Goal: Information Seeking & Learning: Learn about a topic

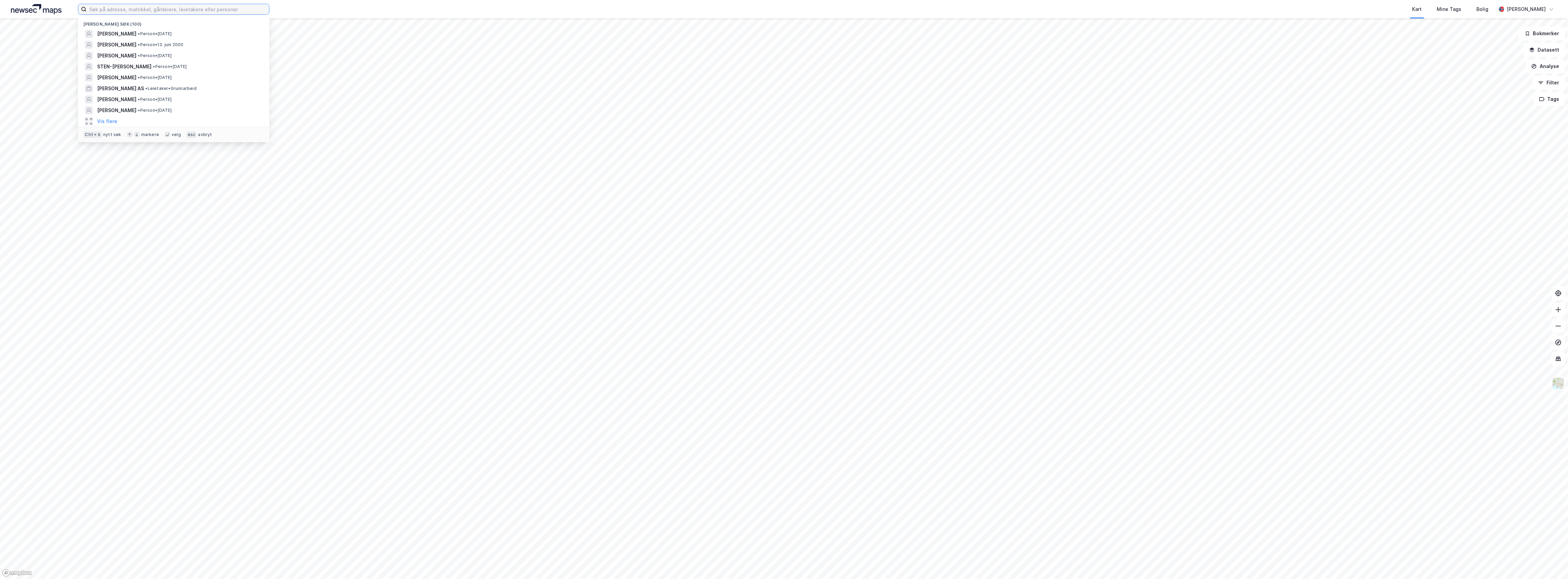
click at [141, 6] on input at bounding box center [178, 10] width 183 height 10
paste input "[PERSON_NAME]"
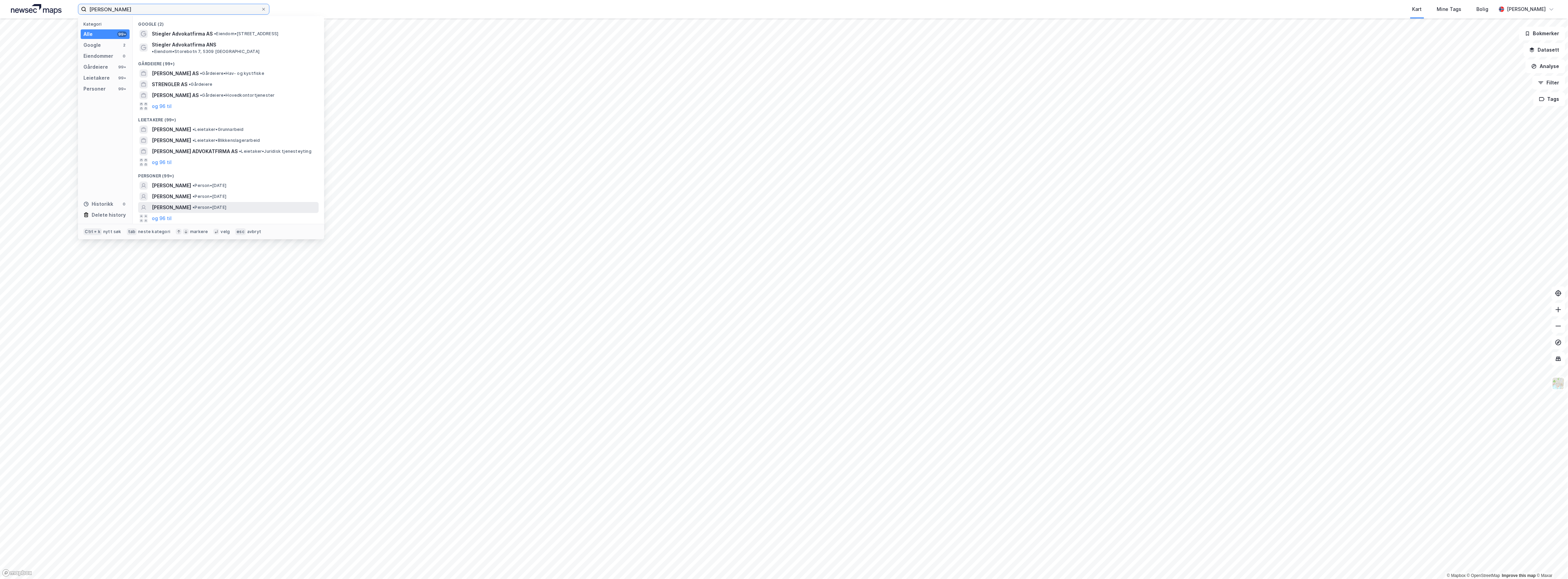
type input "[PERSON_NAME]"
click at [191, 203] on span "[PERSON_NAME]" at bounding box center [171, 207] width 39 height 8
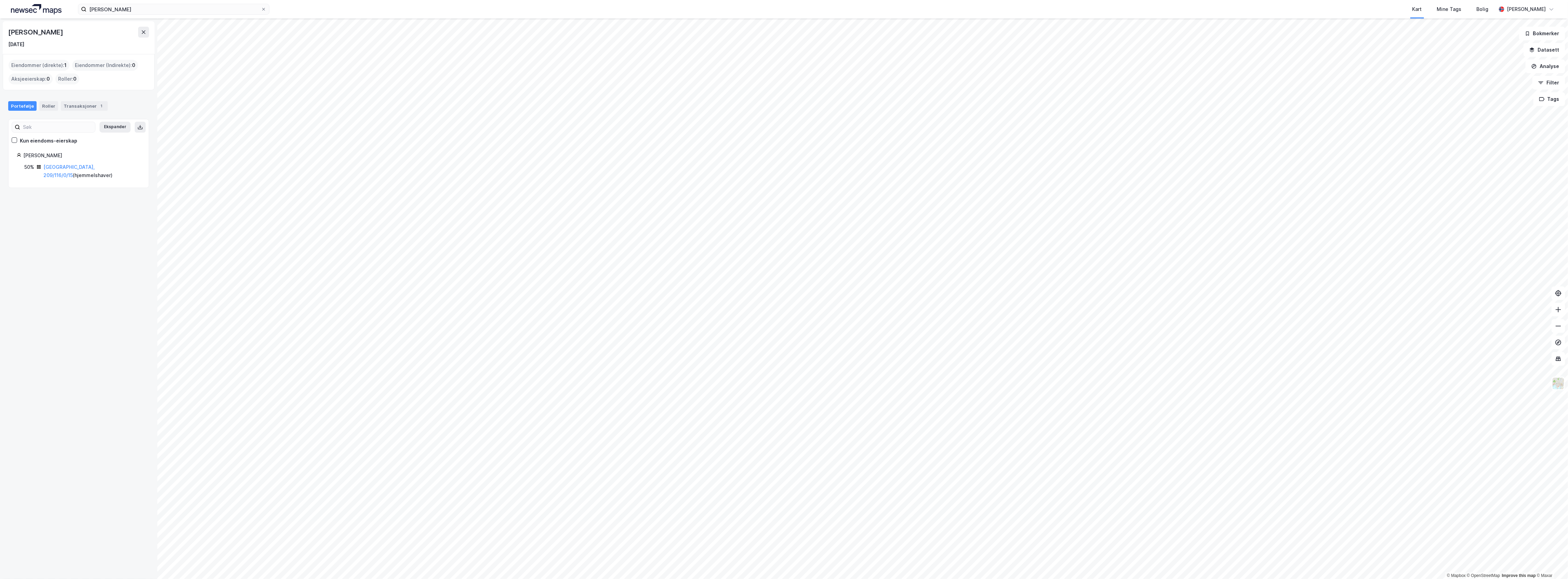
click at [81, 99] on div "Portefølje Roller Transaksjoner 1" at bounding box center [78, 103] width 157 height 21
click at [83, 102] on div "Transaksjoner 1" at bounding box center [85, 105] width 47 height 10
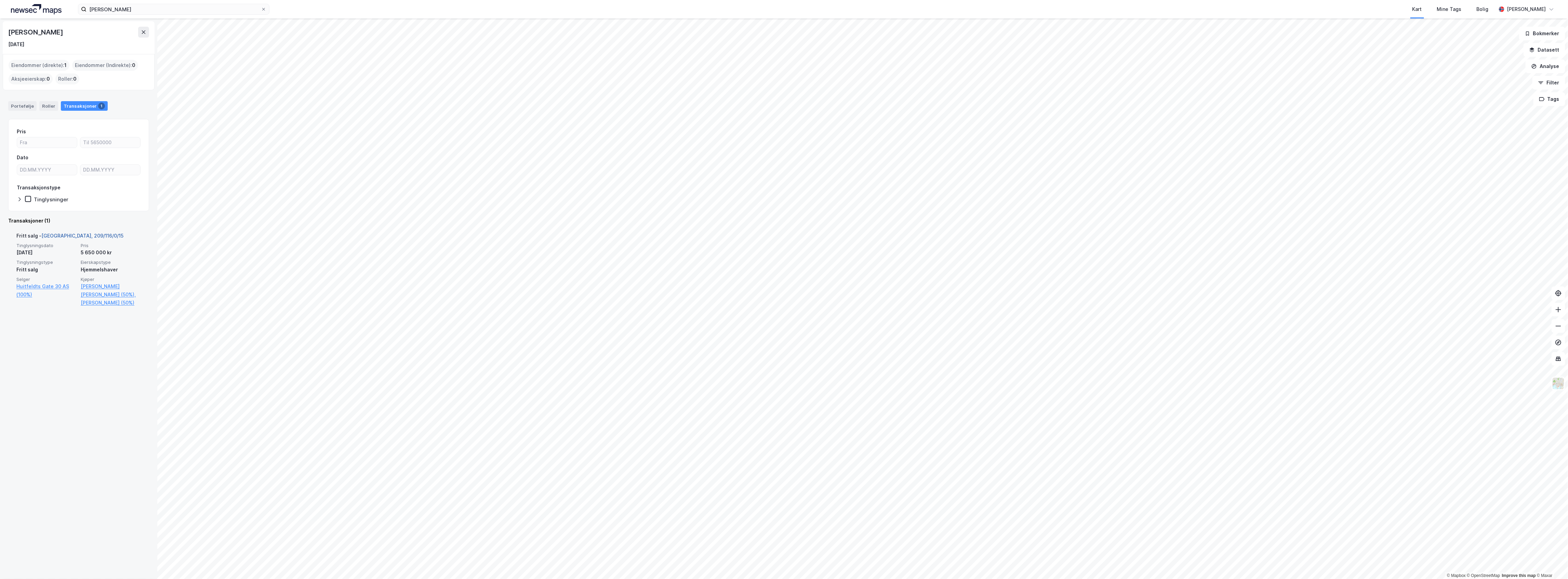
click at [76, 234] on link "[GEOGRAPHIC_DATA], 209/116/0/15" at bounding box center [82, 236] width 82 height 6
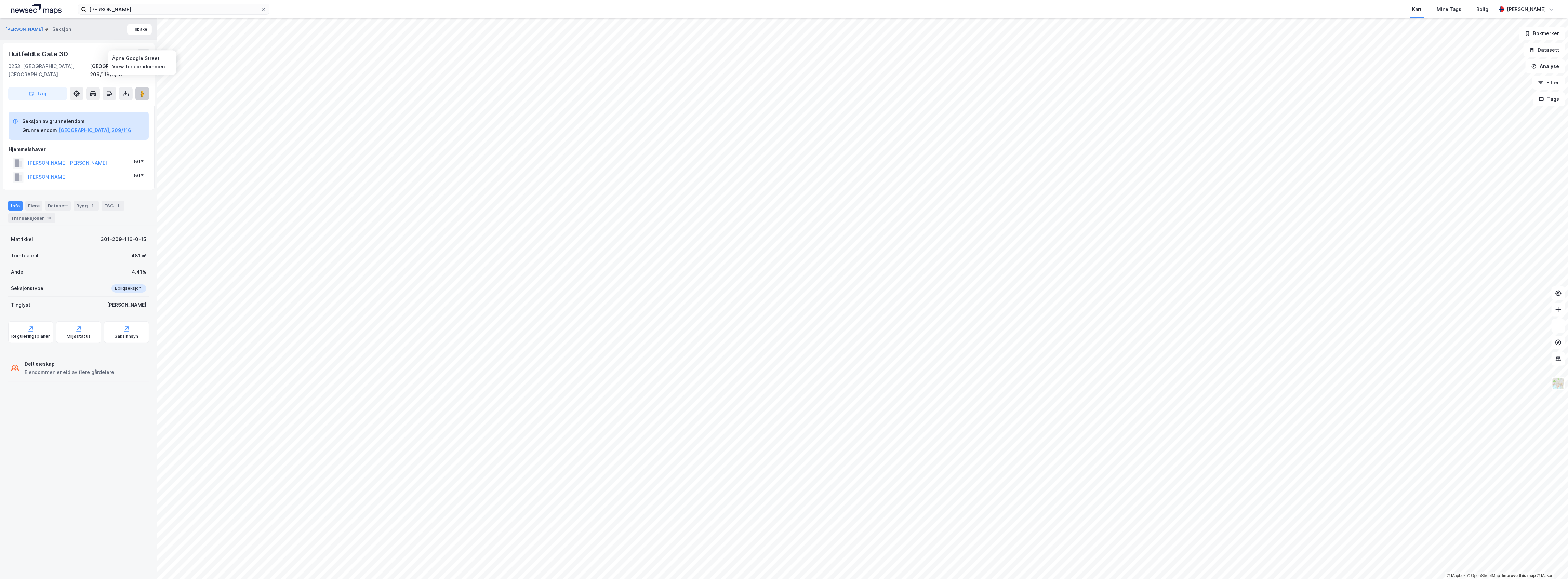
click at [144, 87] on button at bounding box center [142, 94] width 14 height 14
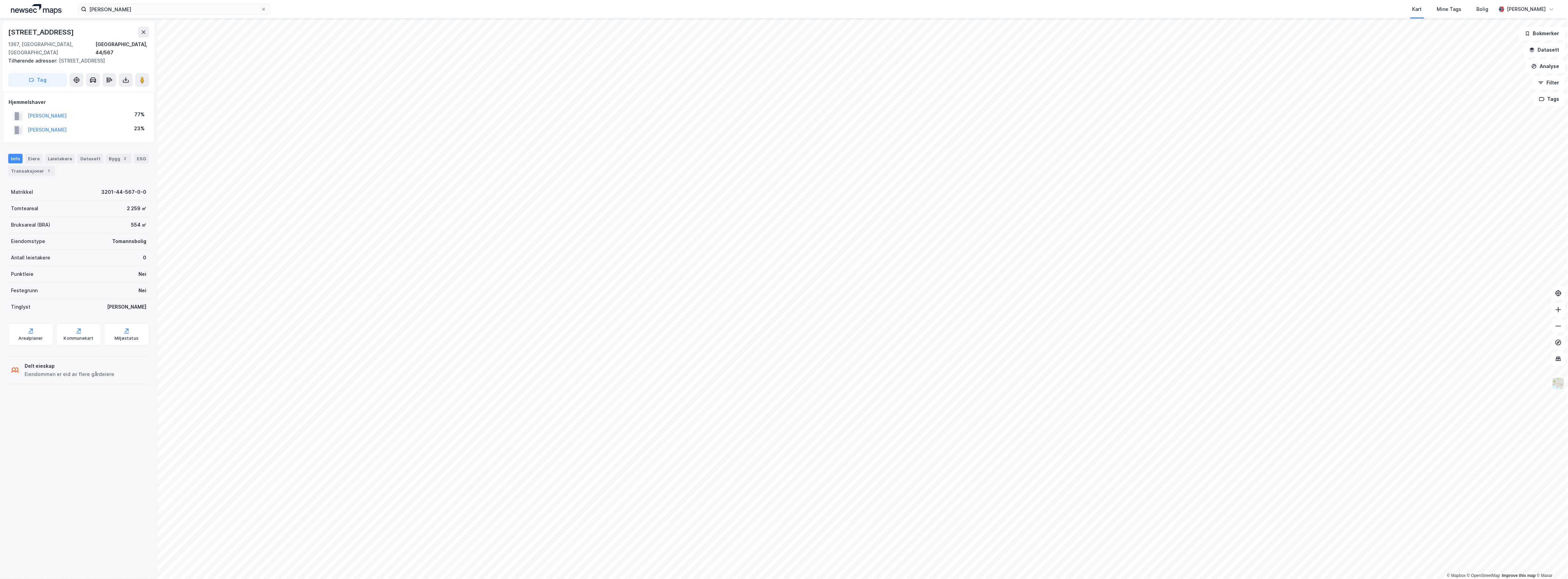
click at [48, 156] on div "Info [PERSON_NAME] Datasett Bygg 2 ESG Transaksjoner 1" at bounding box center [78, 165] width 141 height 22
click at [55, 166] on div "Transaksjoner 1" at bounding box center [32, 171] width 47 height 10
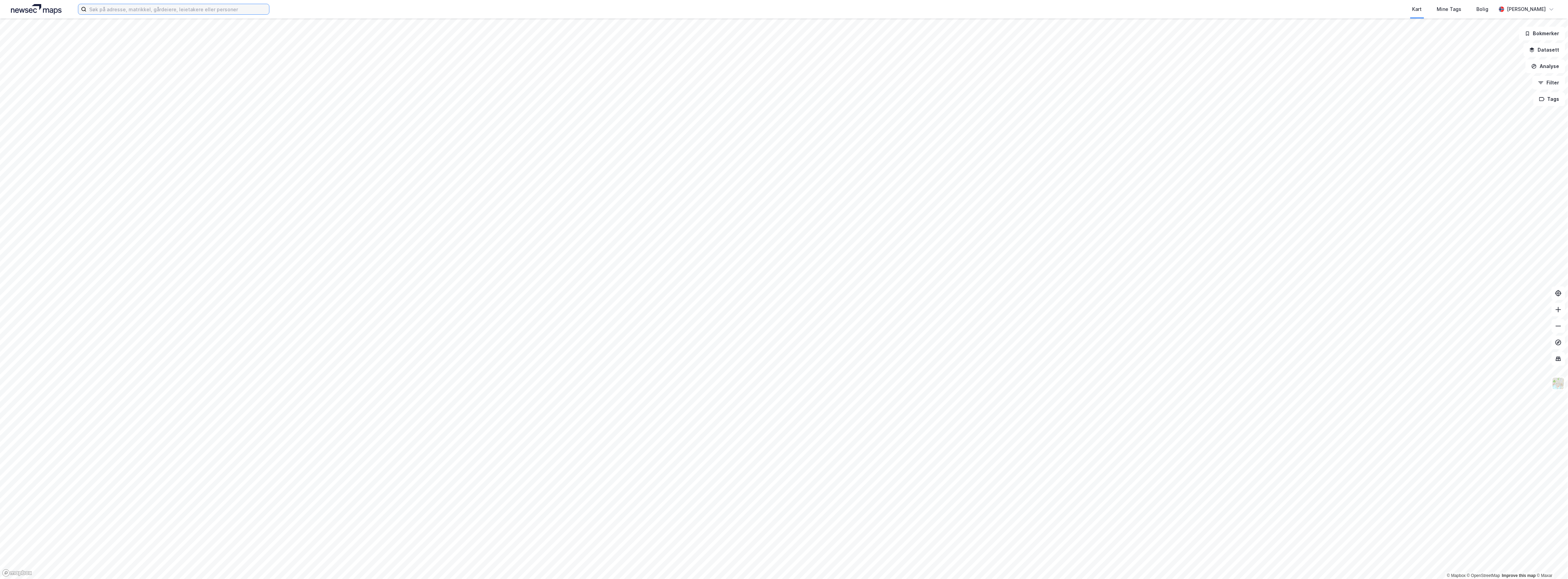
click at [121, 10] on input at bounding box center [178, 10] width 183 height 10
paste input "Innspurten 16A"
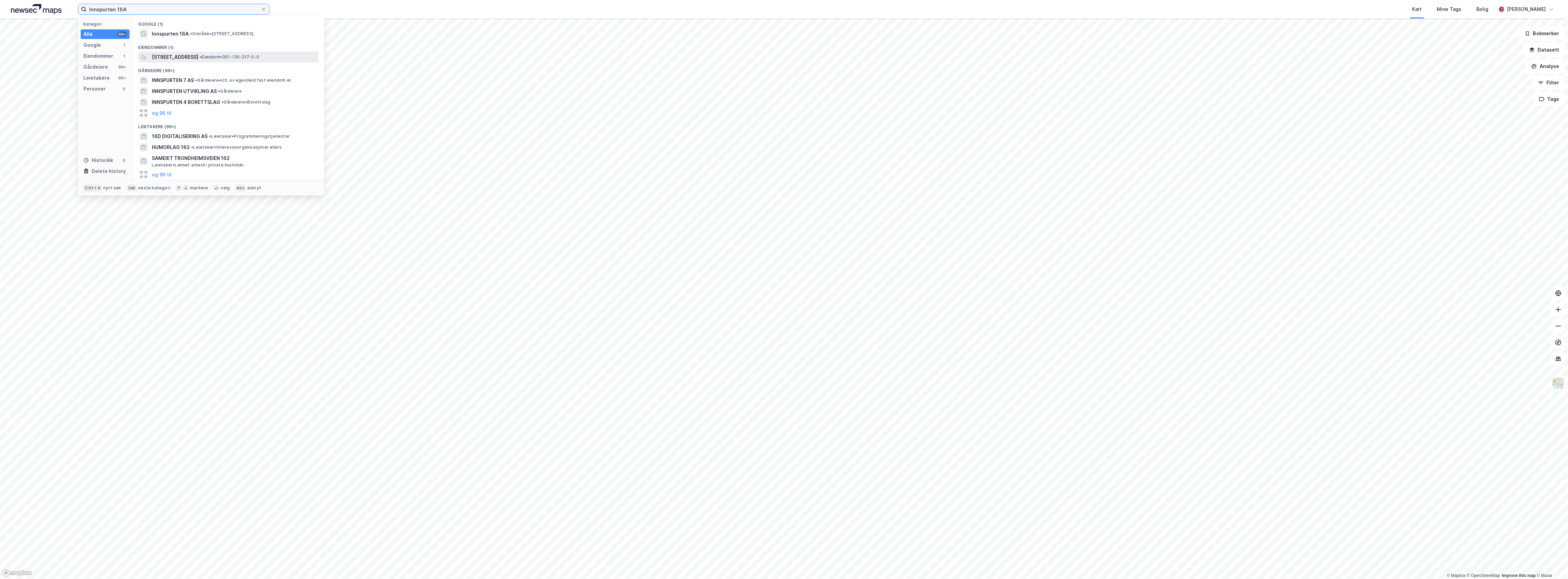
type input "Innspurten 16A"
click at [198, 59] on span "Innspurten 16A, 0663, OSLO, OSLO" at bounding box center [175, 57] width 46 height 8
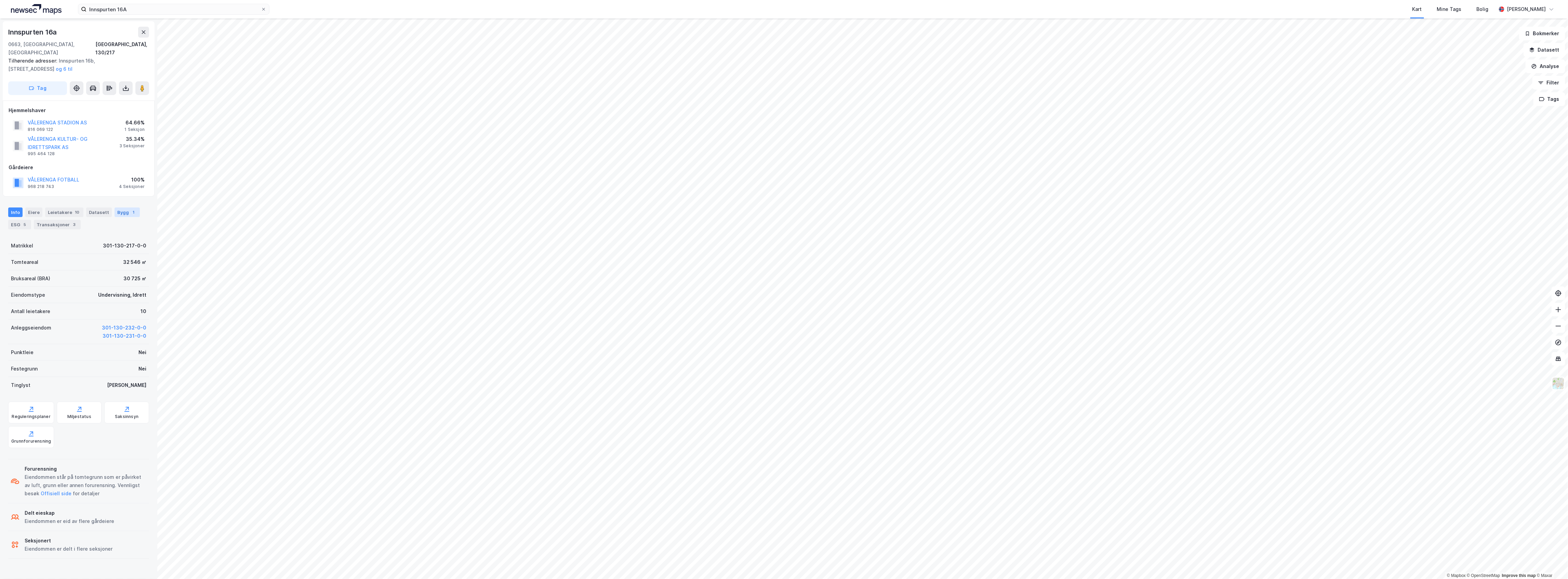
click at [115, 208] on div "Bygg 1" at bounding box center [127, 212] width 25 height 10
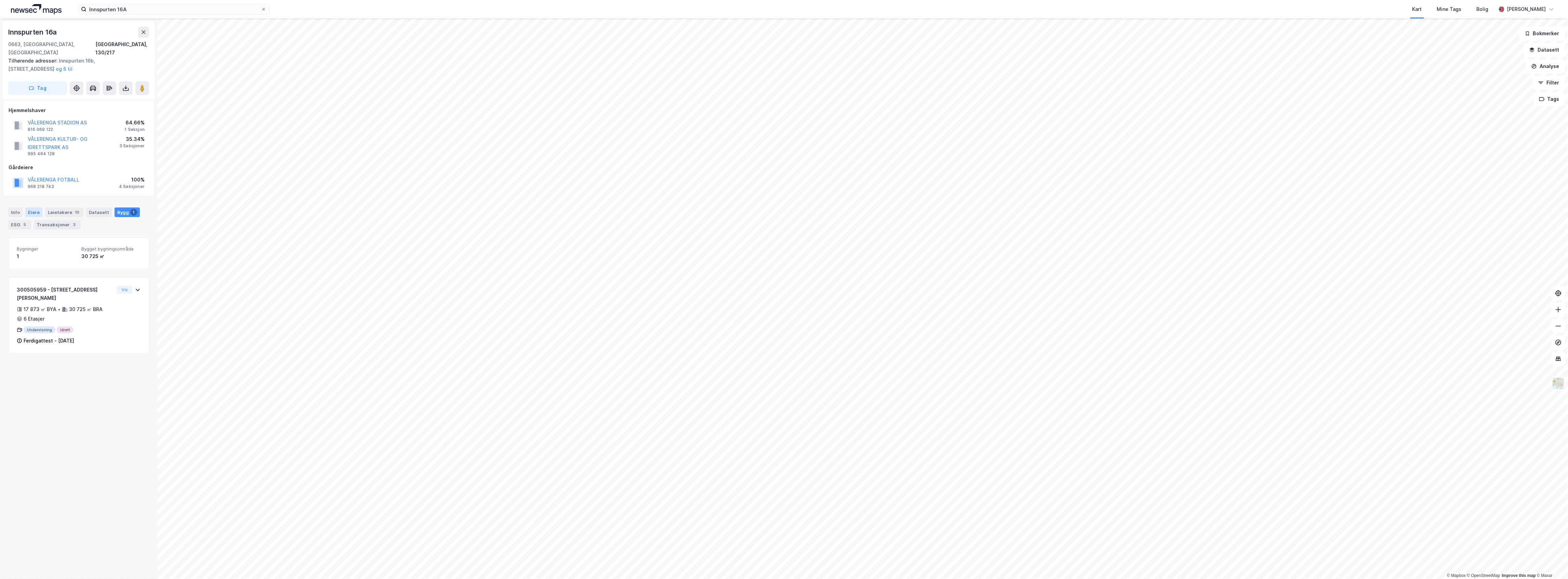
click at [35, 208] on div "Eiere" at bounding box center [33, 212] width 17 height 10
click at [29, 280] on icon at bounding box center [27, 282] width 5 height 5
click at [29, 335] on icon at bounding box center [27, 337] width 5 height 5
click at [30, 382] on icon at bounding box center [27, 384] width 5 height 5
click at [27, 437] on icon at bounding box center [27, 439] width 5 height 5
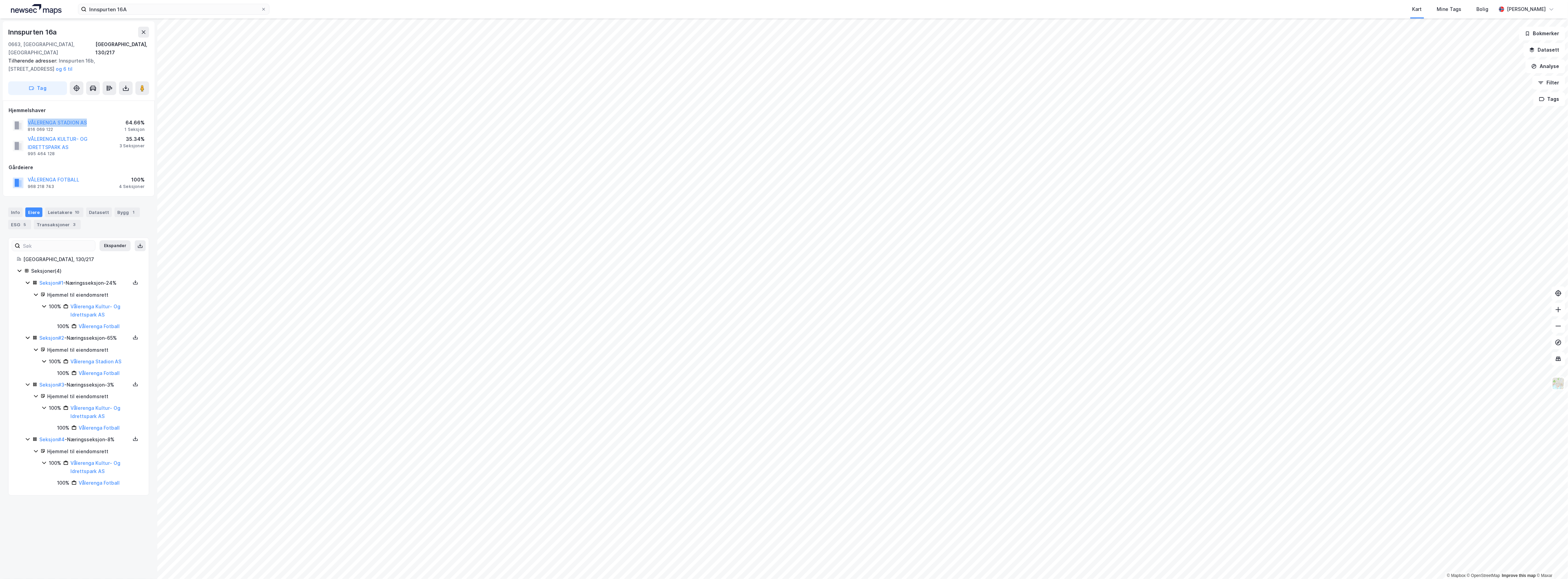
drag, startPoint x: 23, startPoint y: 114, endPoint x: 86, endPoint y: 117, distance: 63.1
click at [86, 117] on div "VÅLERENGA STADION AS 816 069 122 64.66% 1 Seksjon" at bounding box center [79, 125] width 140 height 16
copy button "VÅLERENGA STADION AS"
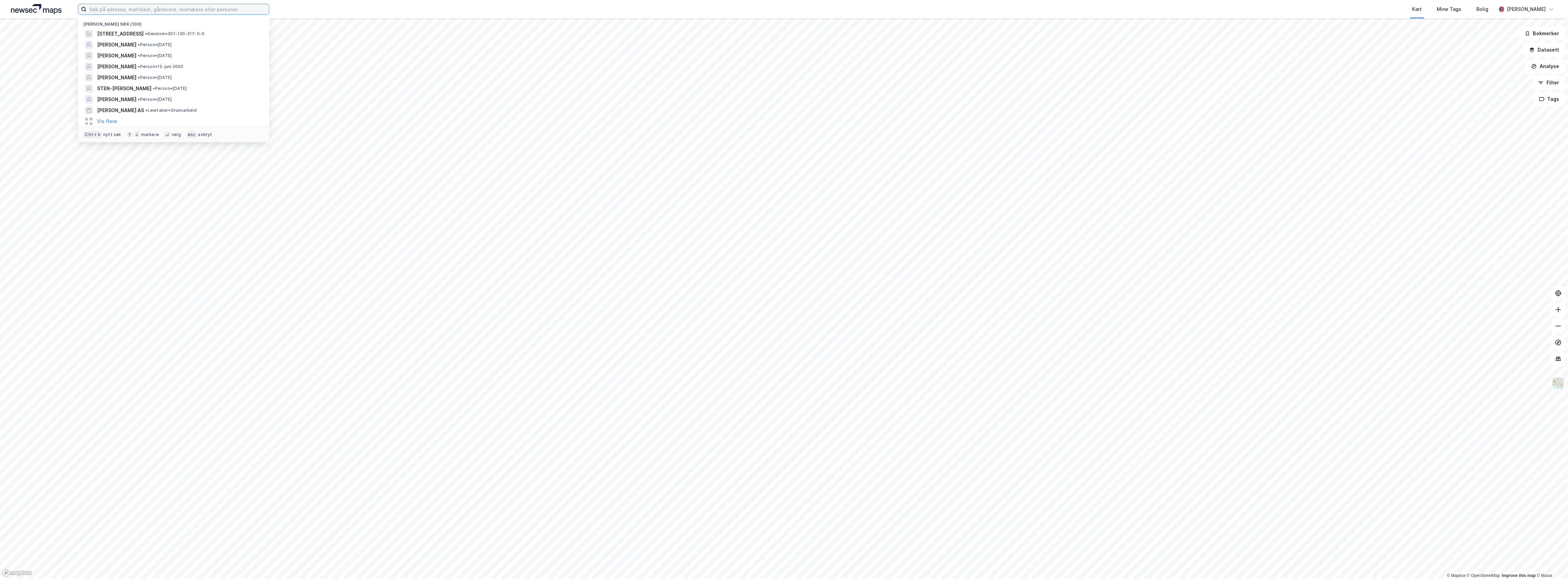
click at [127, 5] on input at bounding box center [178, 10] width 183 height 10
paste input "Trond-Ivar Larsen"
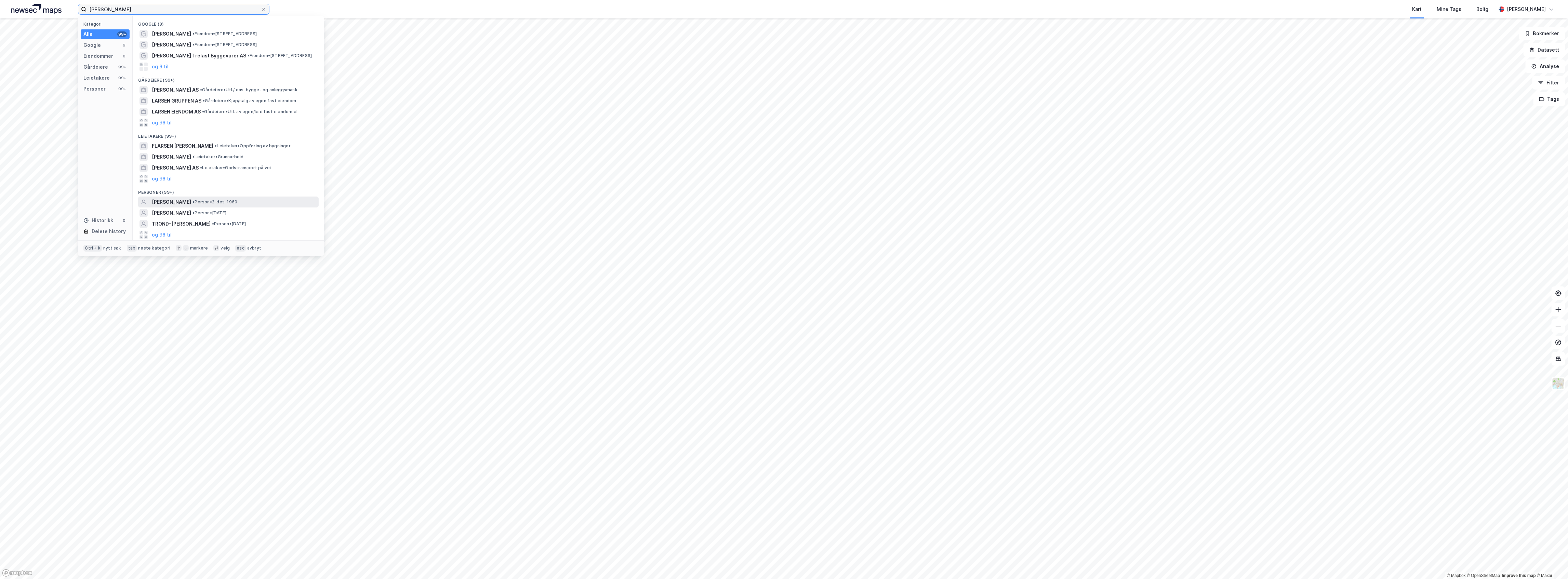
type input "Trond-Ivar Larsen"
click at [282, 205] on div "TROND IVAR LARSEN • Person • 2. des. 1960" at bounding box center [234, 202] width 166 height 8
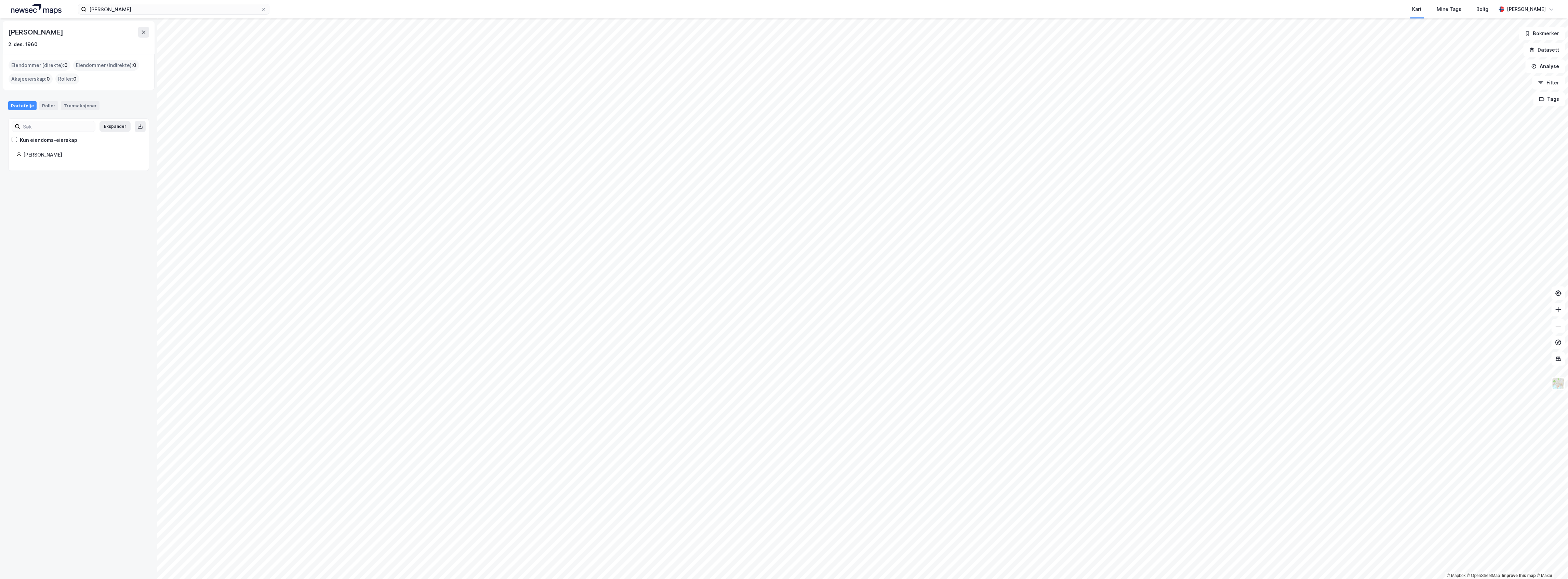
click at [190, 3] on div "Trond-Ivar Larsen Kart Mine Tags Bolig Martin Omnes" at bounding box center [784, 9] width 1568 height 18
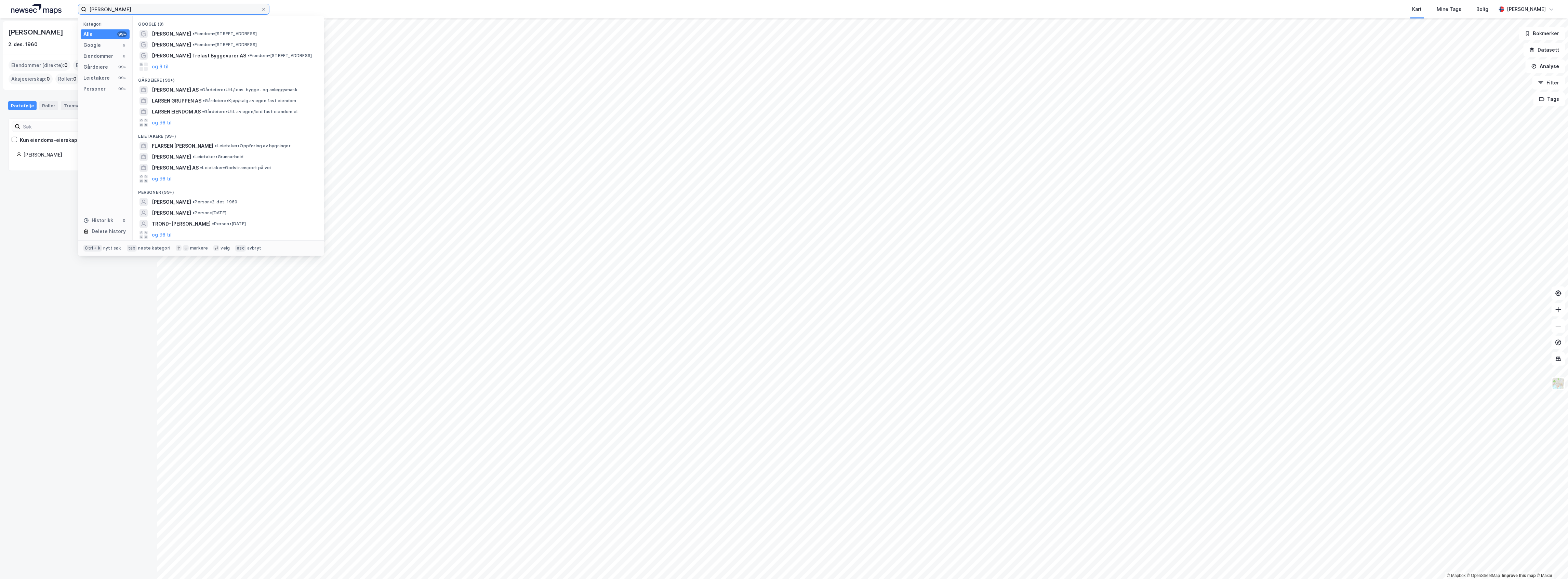
click at [189, 7] on input "Trond-Ivar Larsen" at bounding box center [173, 10] width 175 height 10
click at [274, 221] on div "TROND-IVAR LARSEN • Person • 10. aug. 1962" at bounding box center [234, 223] width 166 height 8
